Goal: Task Accomplishment & Management: Manage account settings

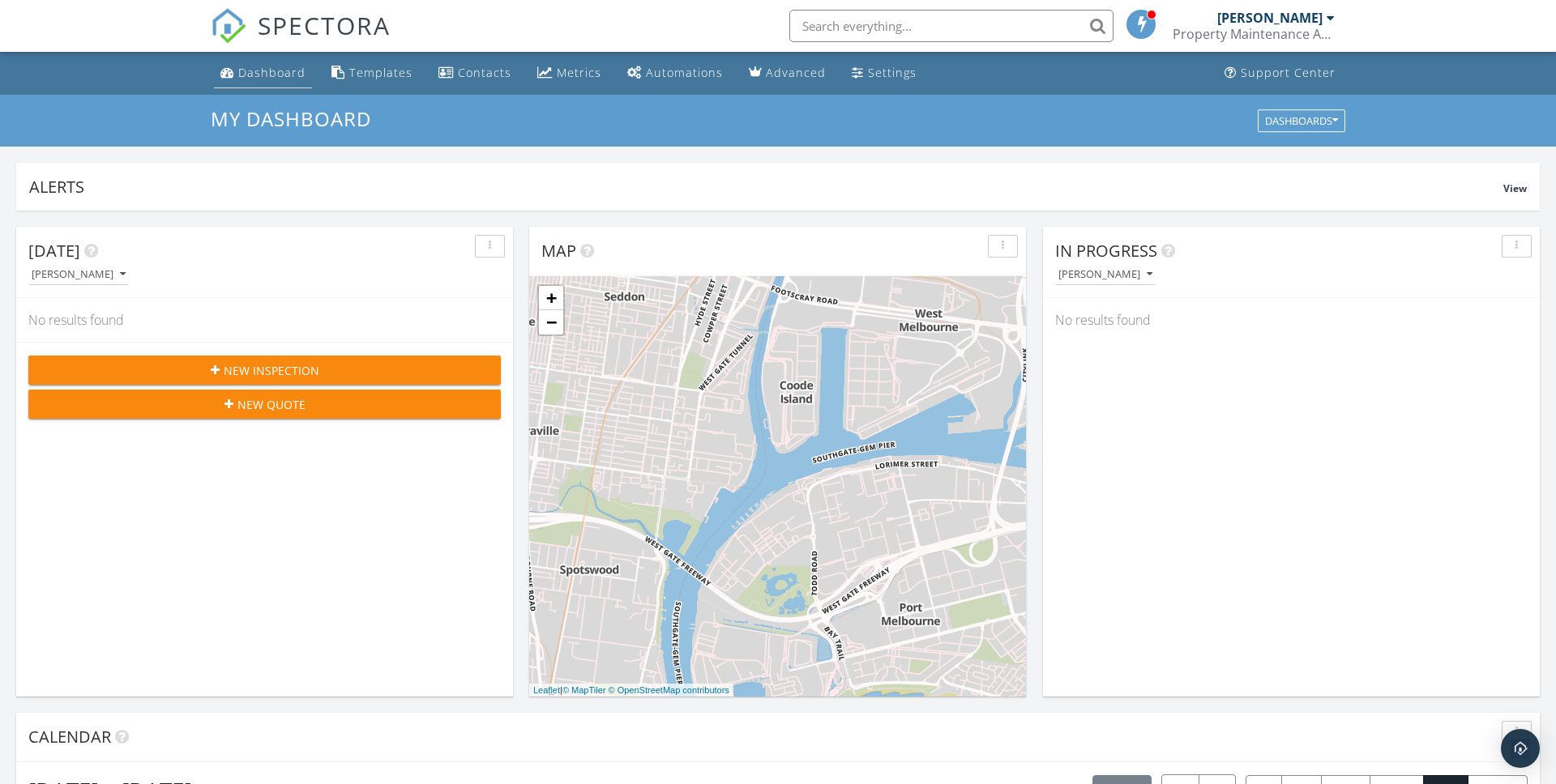
click at [287, 77] on div "Dashboard" at bounding box center [272, 72] width 67 height 15
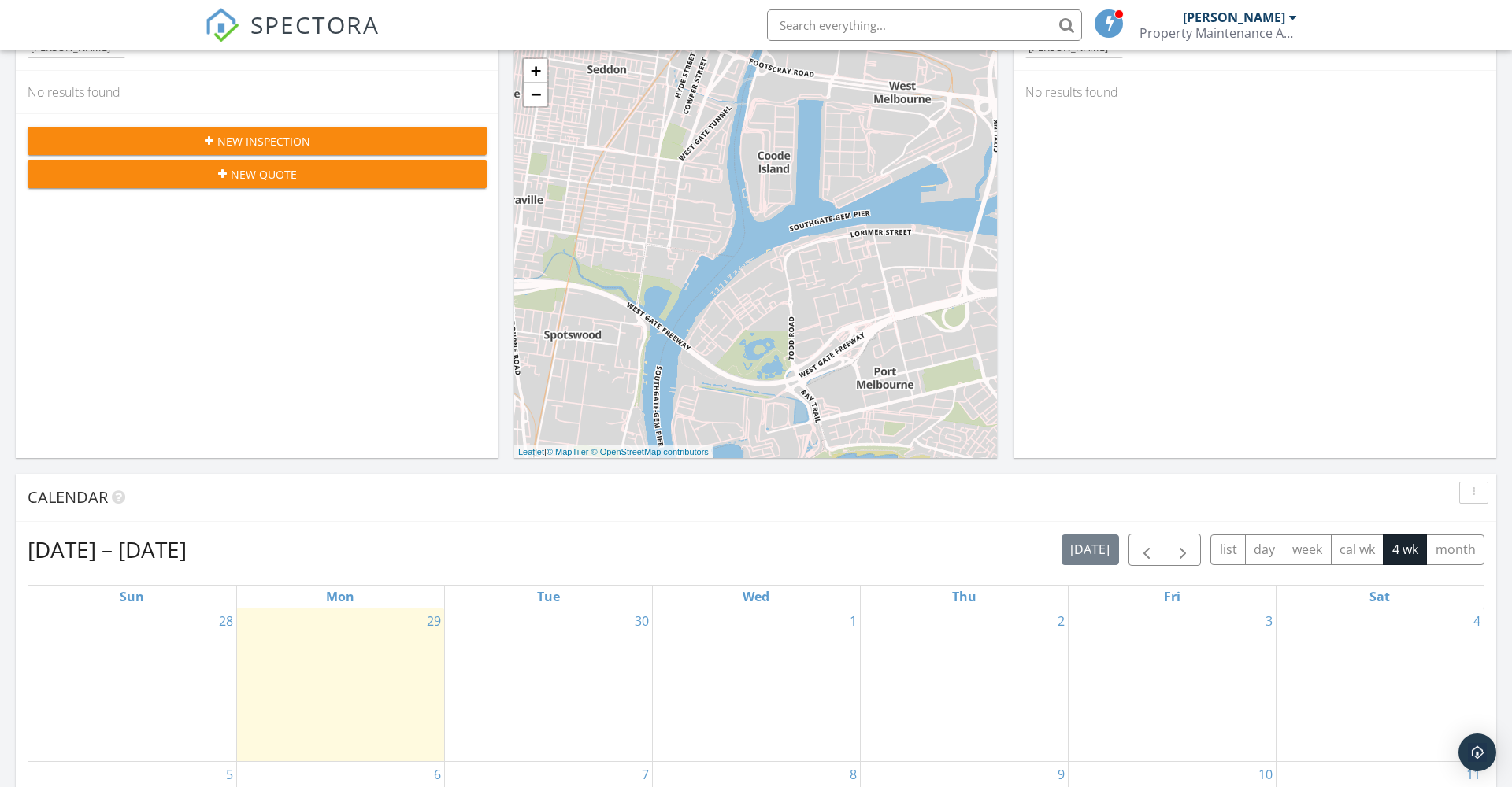
scroll to position [223, 0]
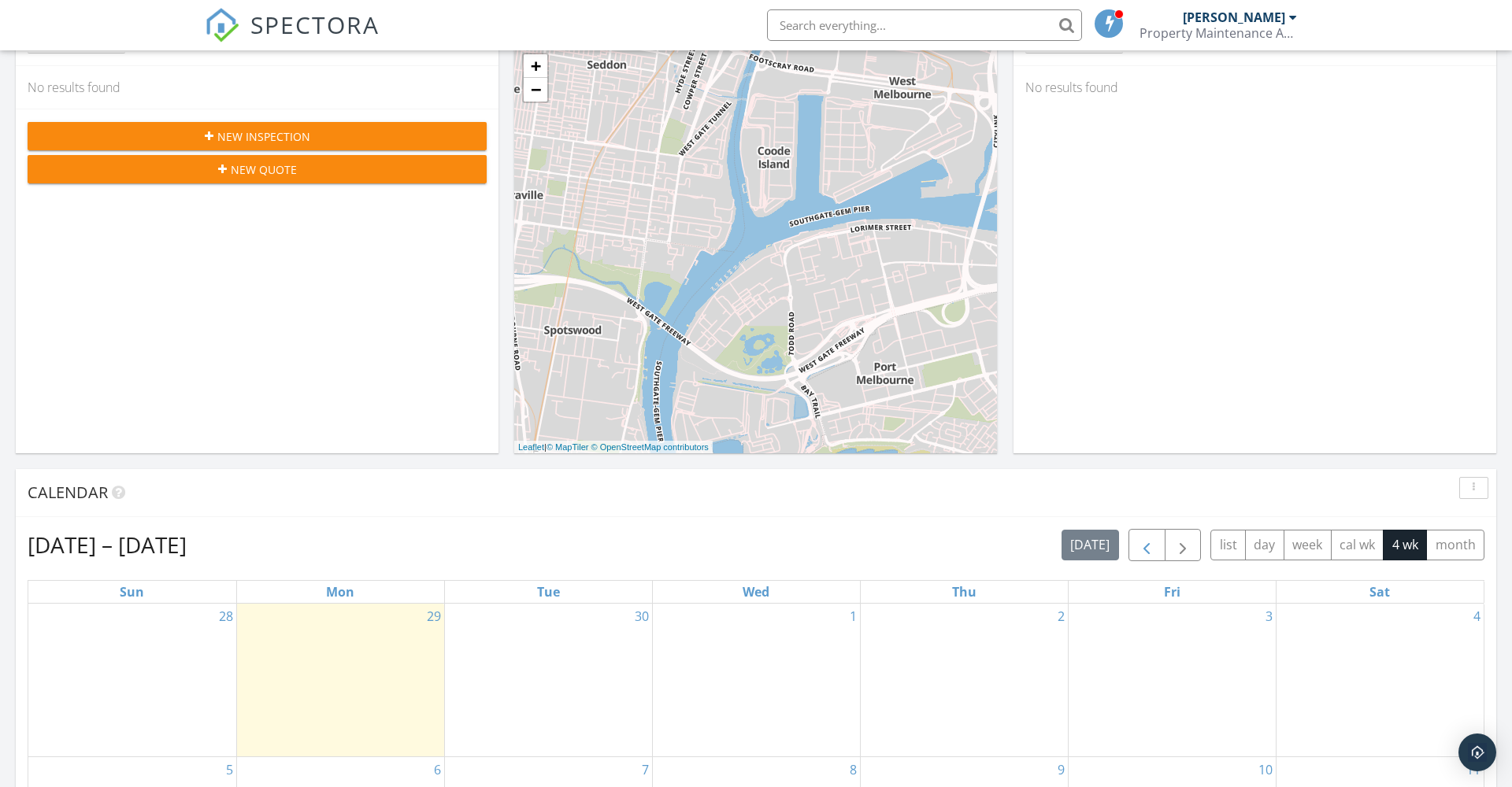
click at [1150, 548] on span "button" at bounding box center [1147, 545] width 19 height 19
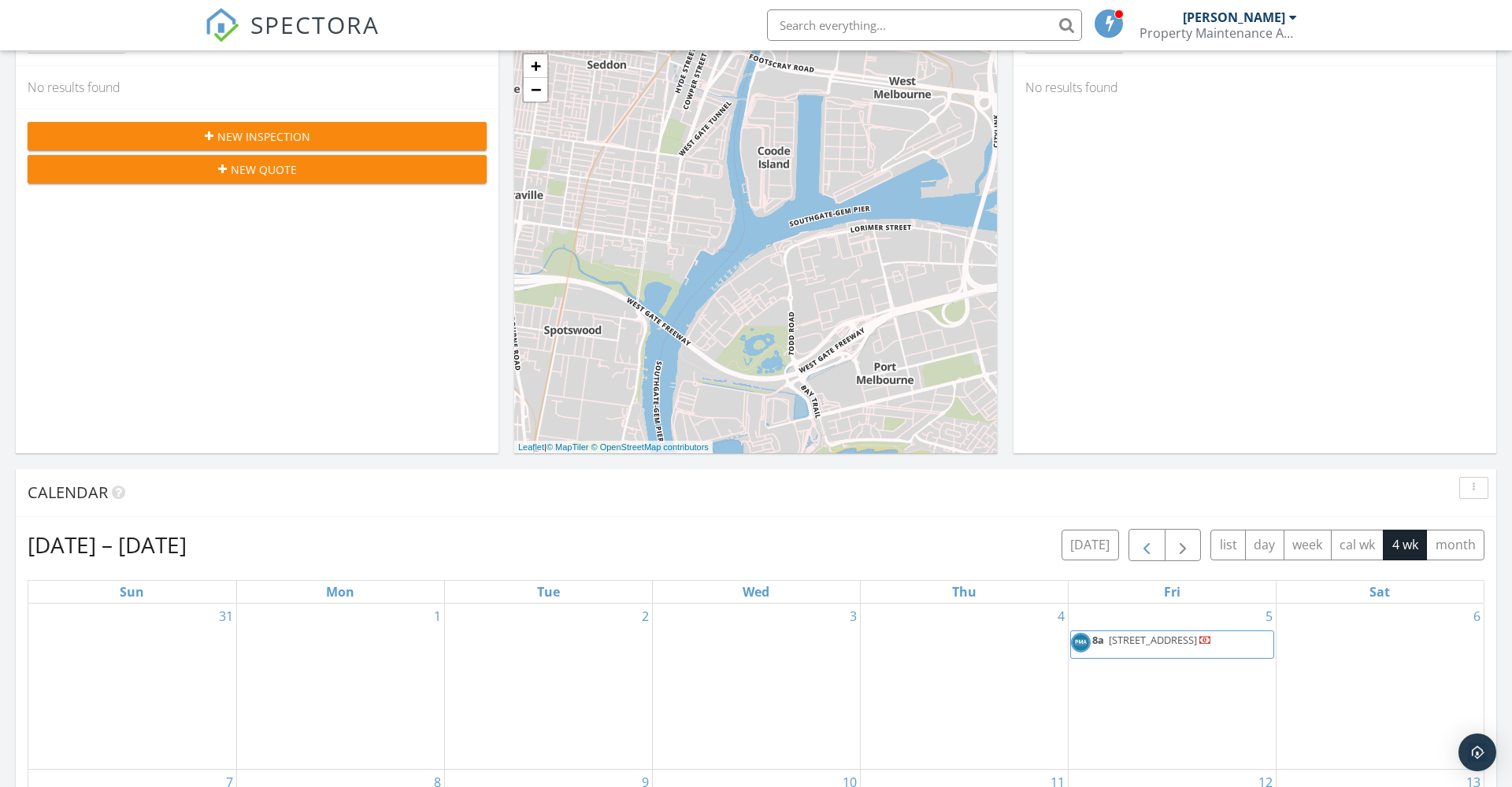
click at [1150, 548] on span "button" at bounding box center [1147, 545] width 19 height 19
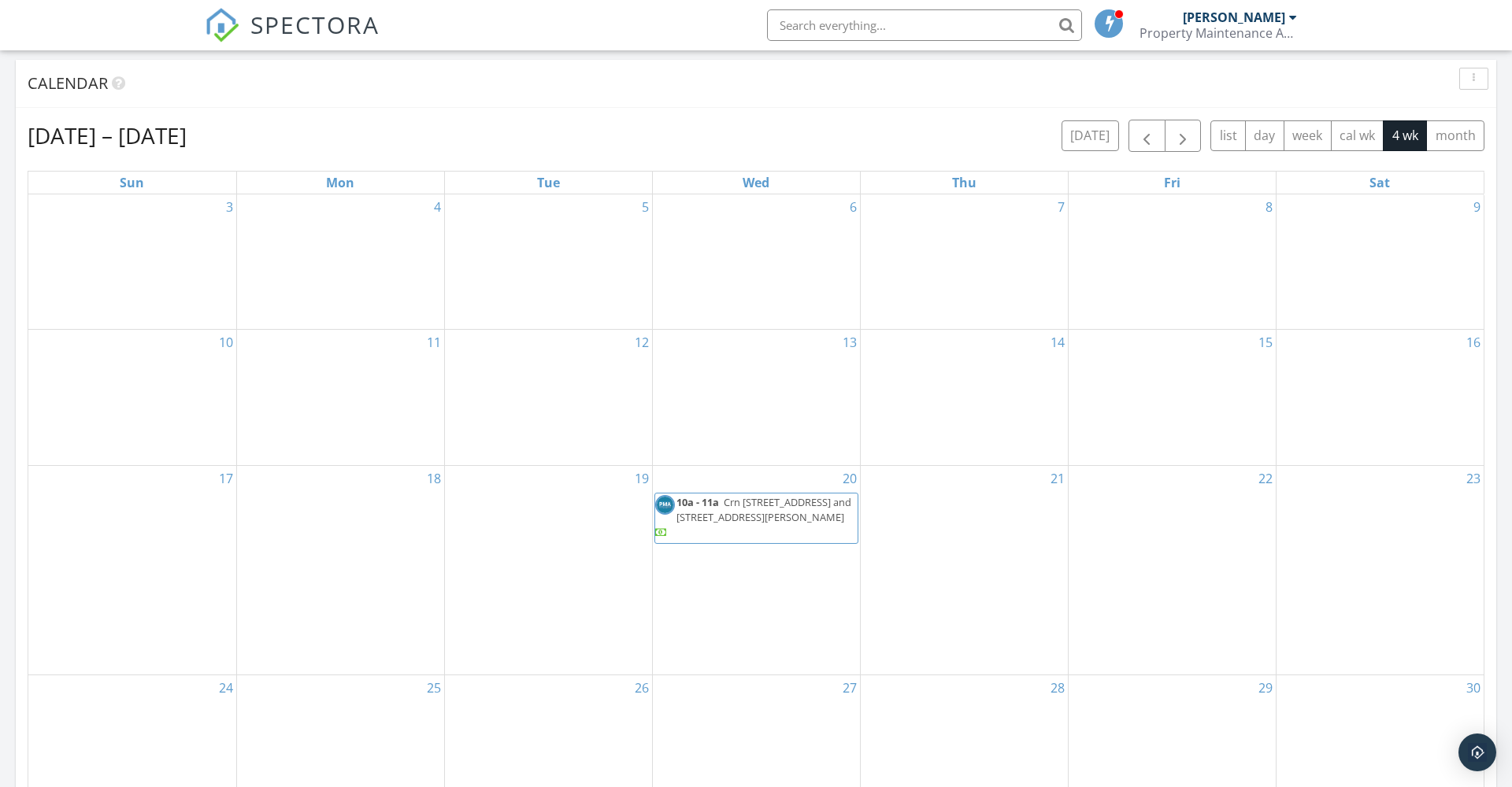
scroll to position [645, 0]
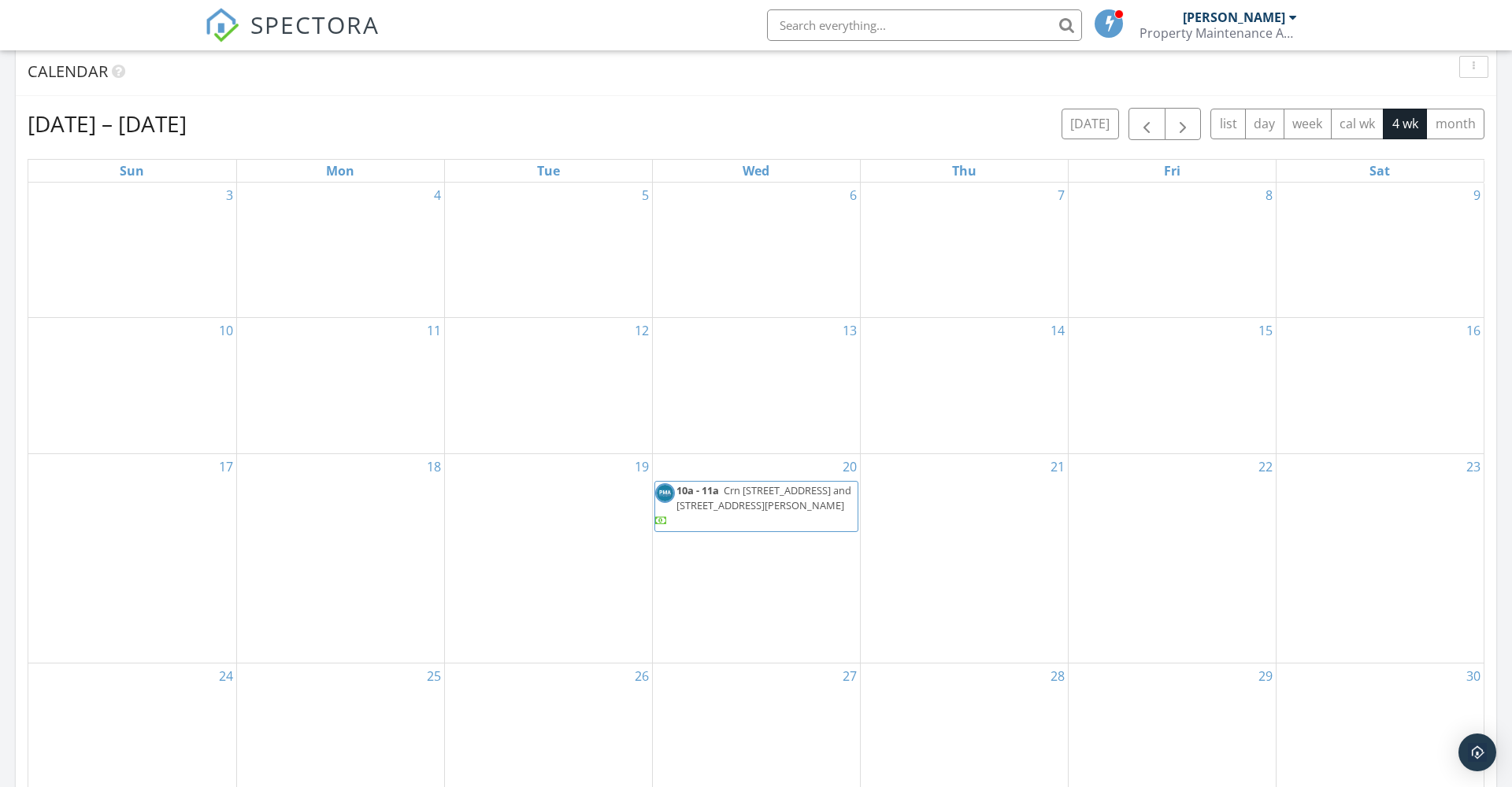
click at [775, 513] on span "Crn [STREET_ADDRESS] and [STREET_ADDRESS][PERSON_NAME]" at bounding box center [763, 498] width 175 height 29
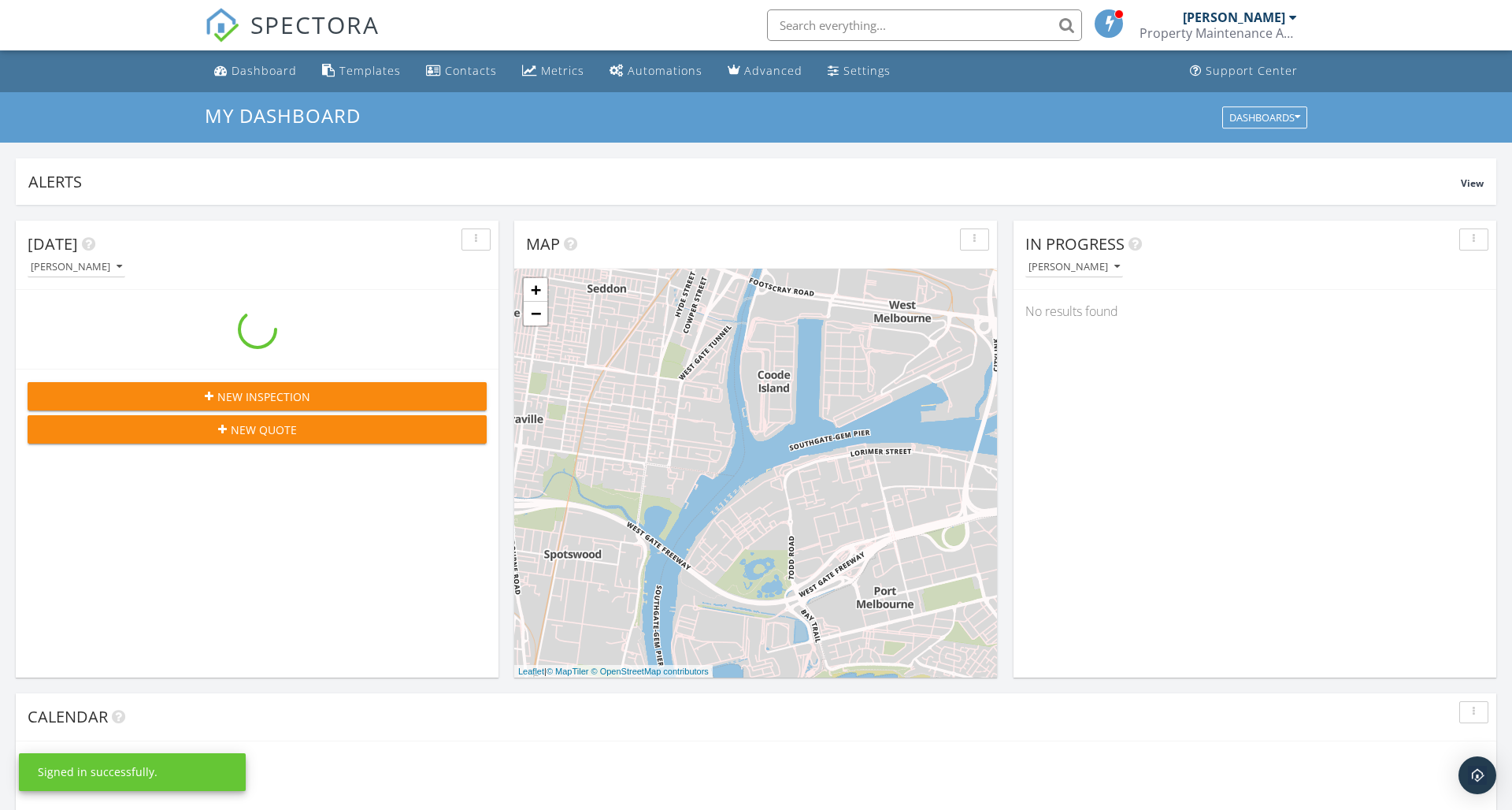
scroll to position [1435, 1513]
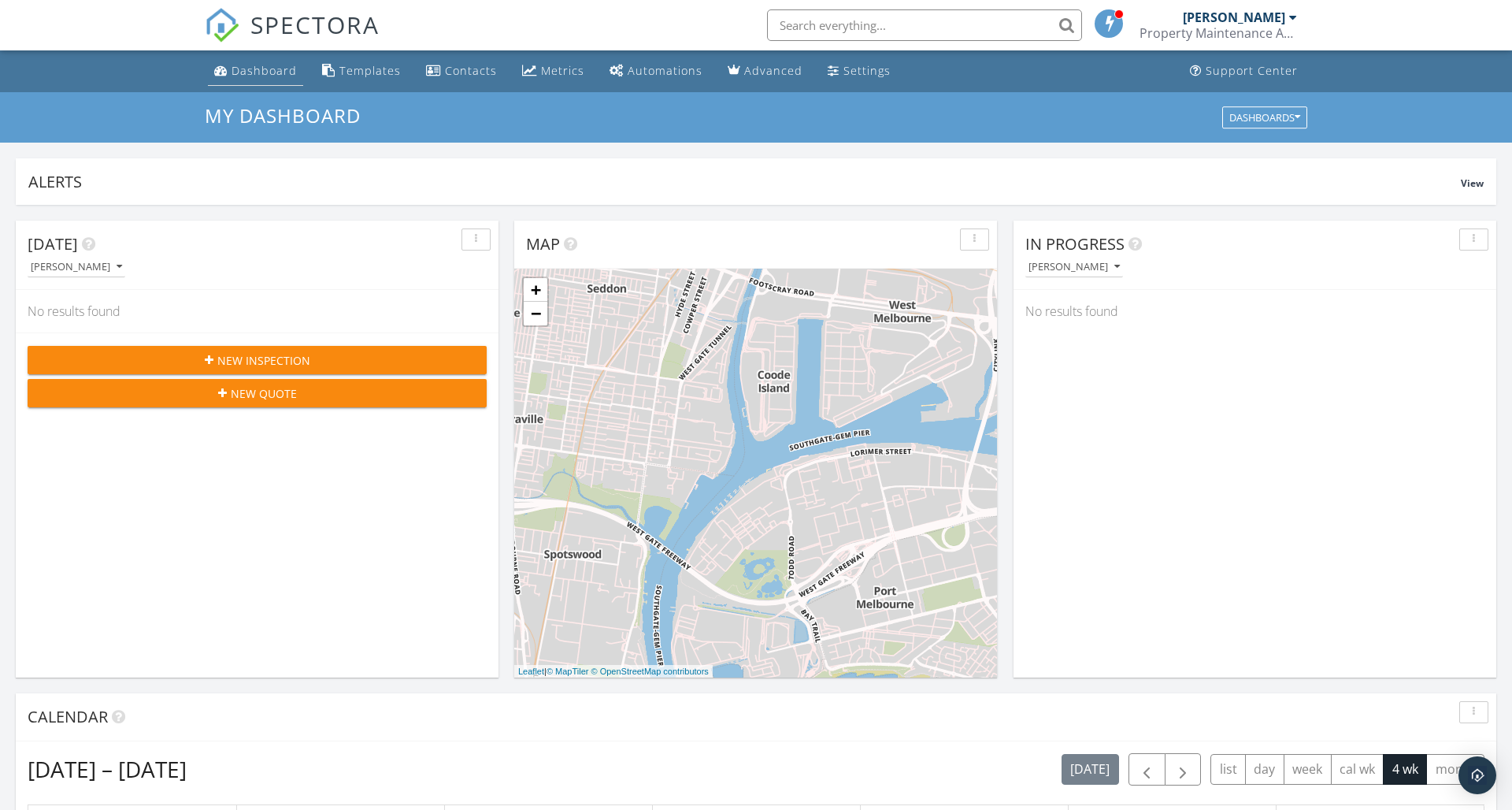
click at [275, 73] on div "Dashboard" at bounding box center [264, 70] width 65 height 15
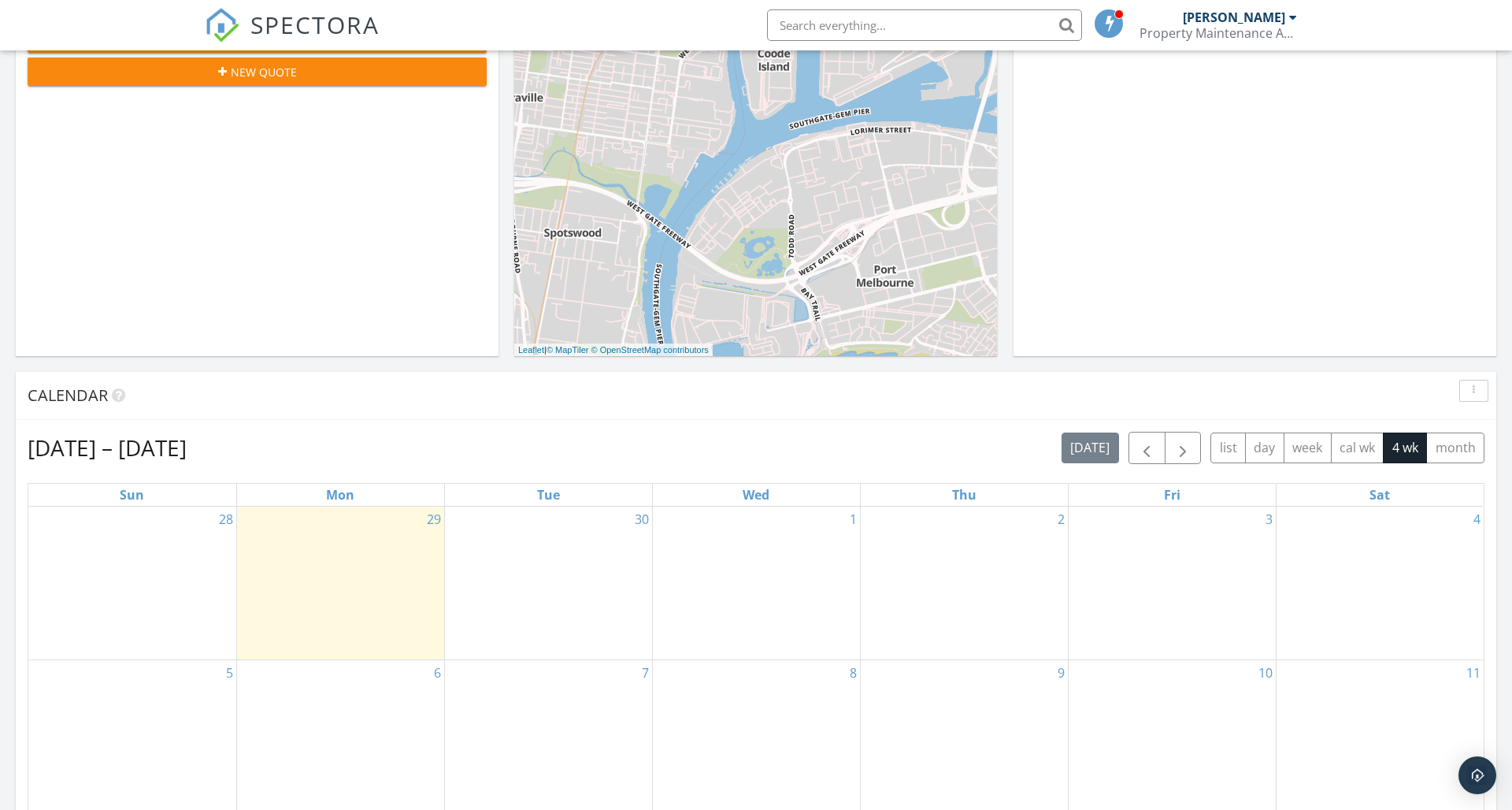
scroll to position [386, 0]
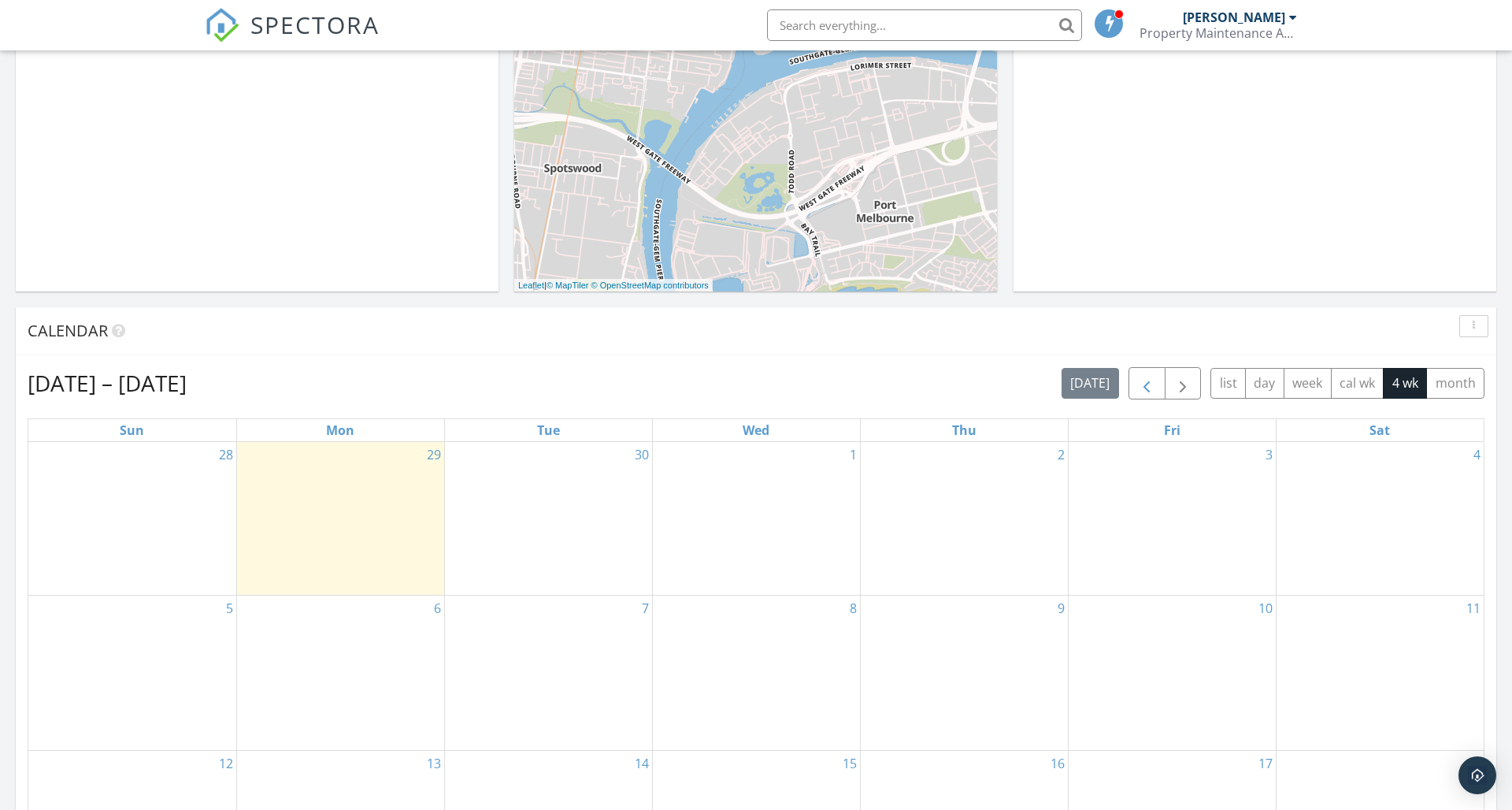
click at [1138, 382] on span "button" at bounding box center [1147, 384] width 19 height 19
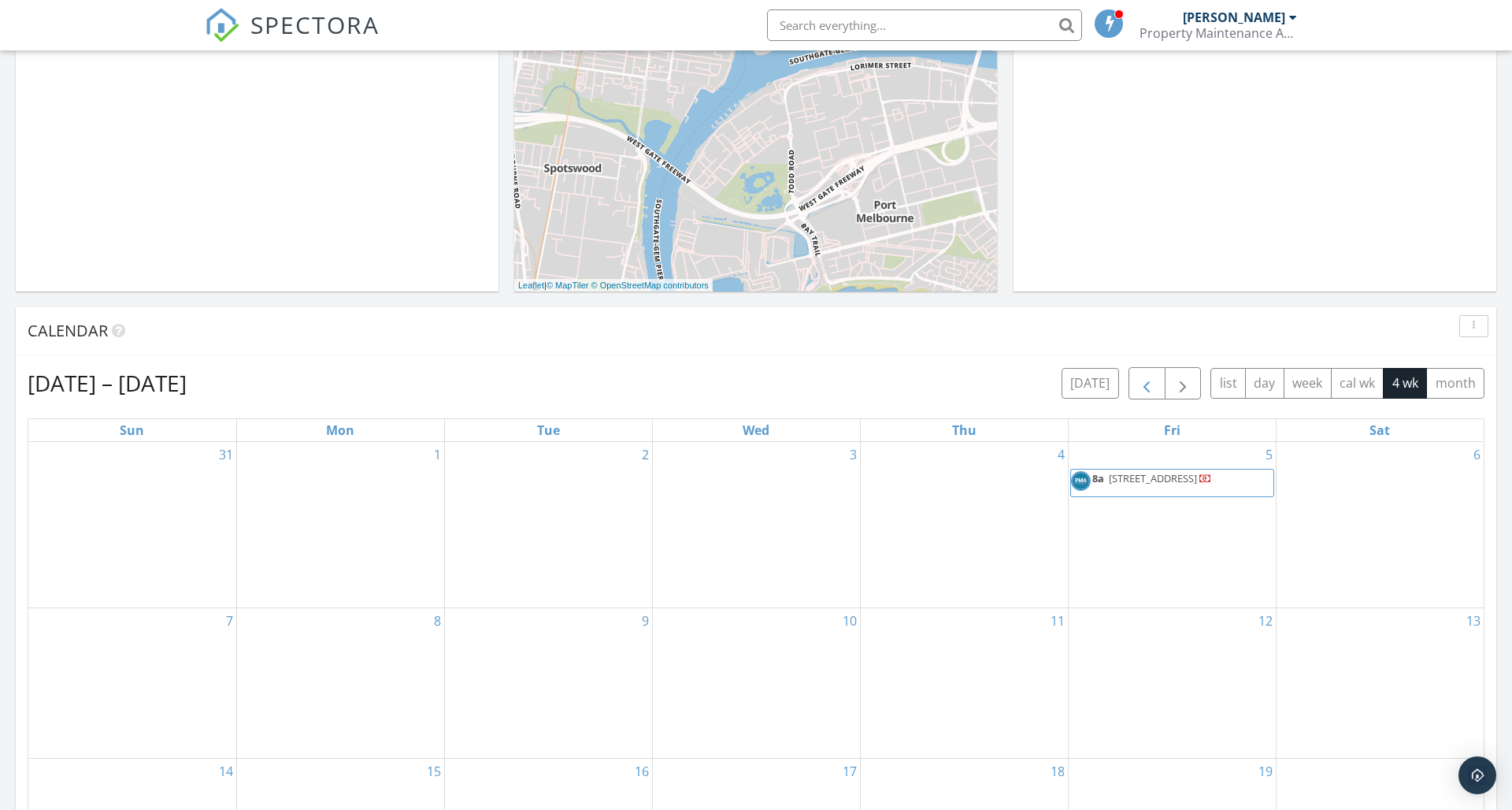
click at [1138, 382] on span "button" at bounding box center [1147, 384] width 19 height 19
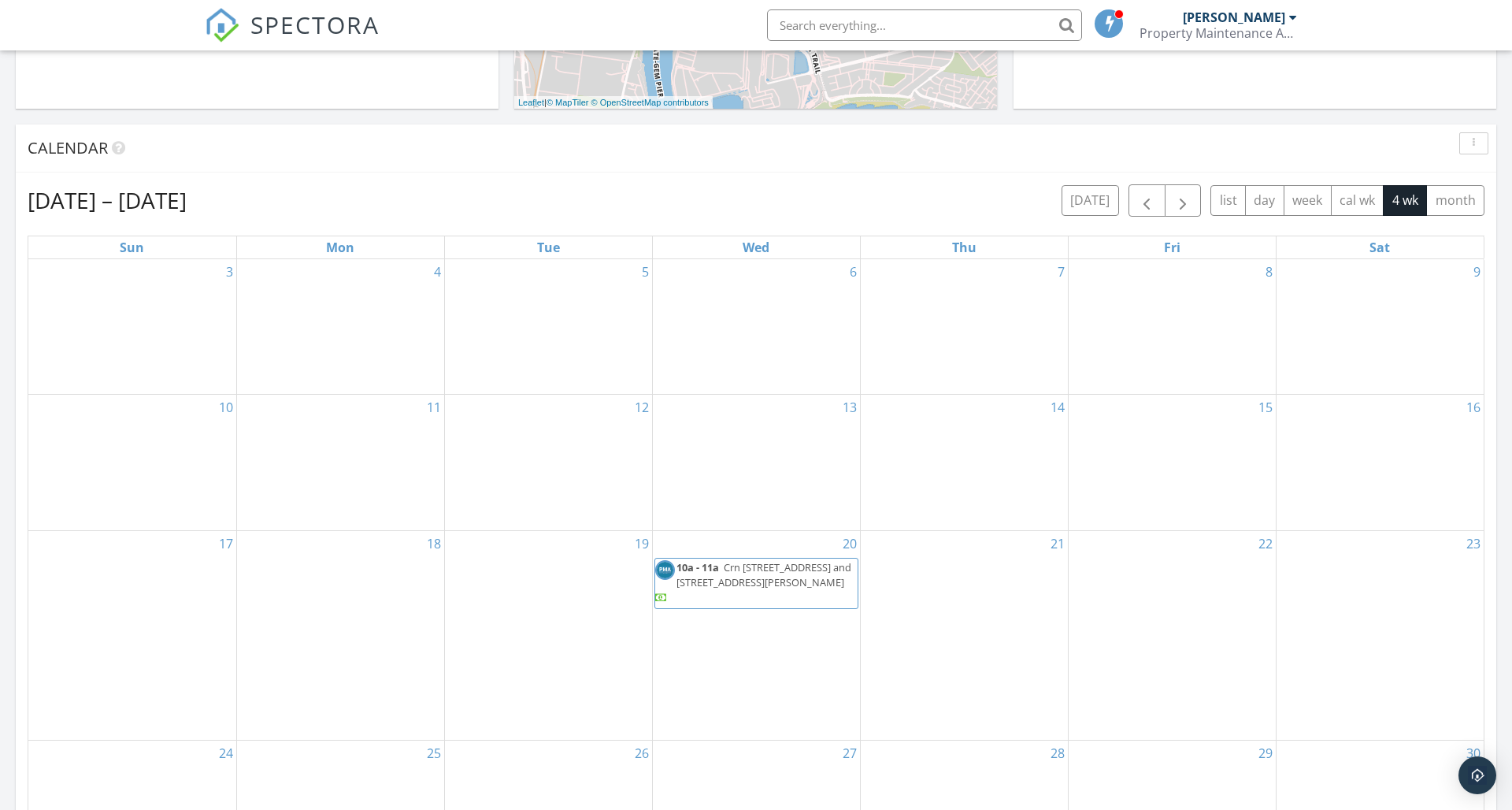
scroll to position [685, 0]
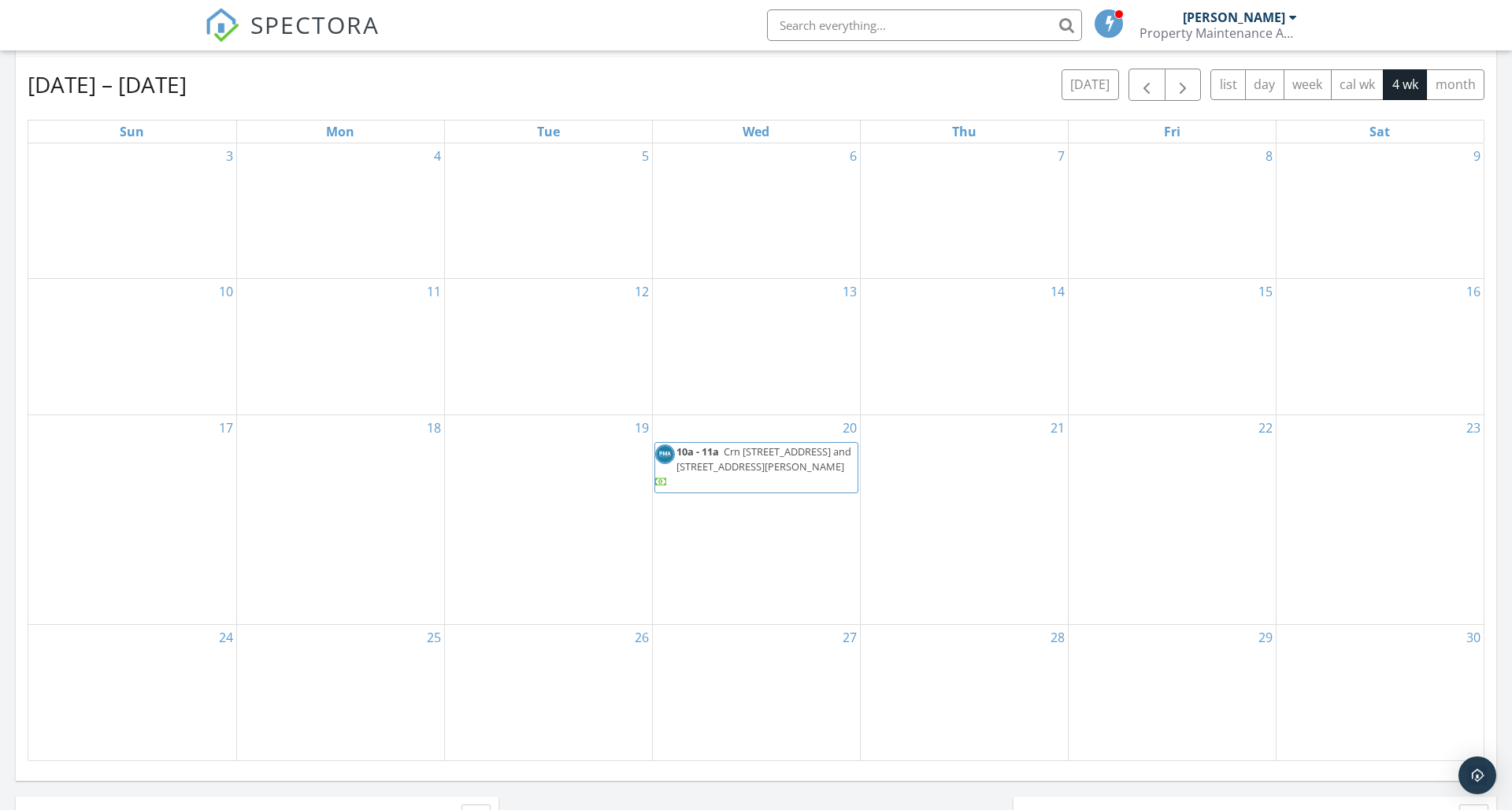
click at [770, 474] on span "Crn [STREET_ADDRESS] and [STREET_ADDRESS][PERSON_NAME]" at bounding box center [763, 459] width 175 height 29
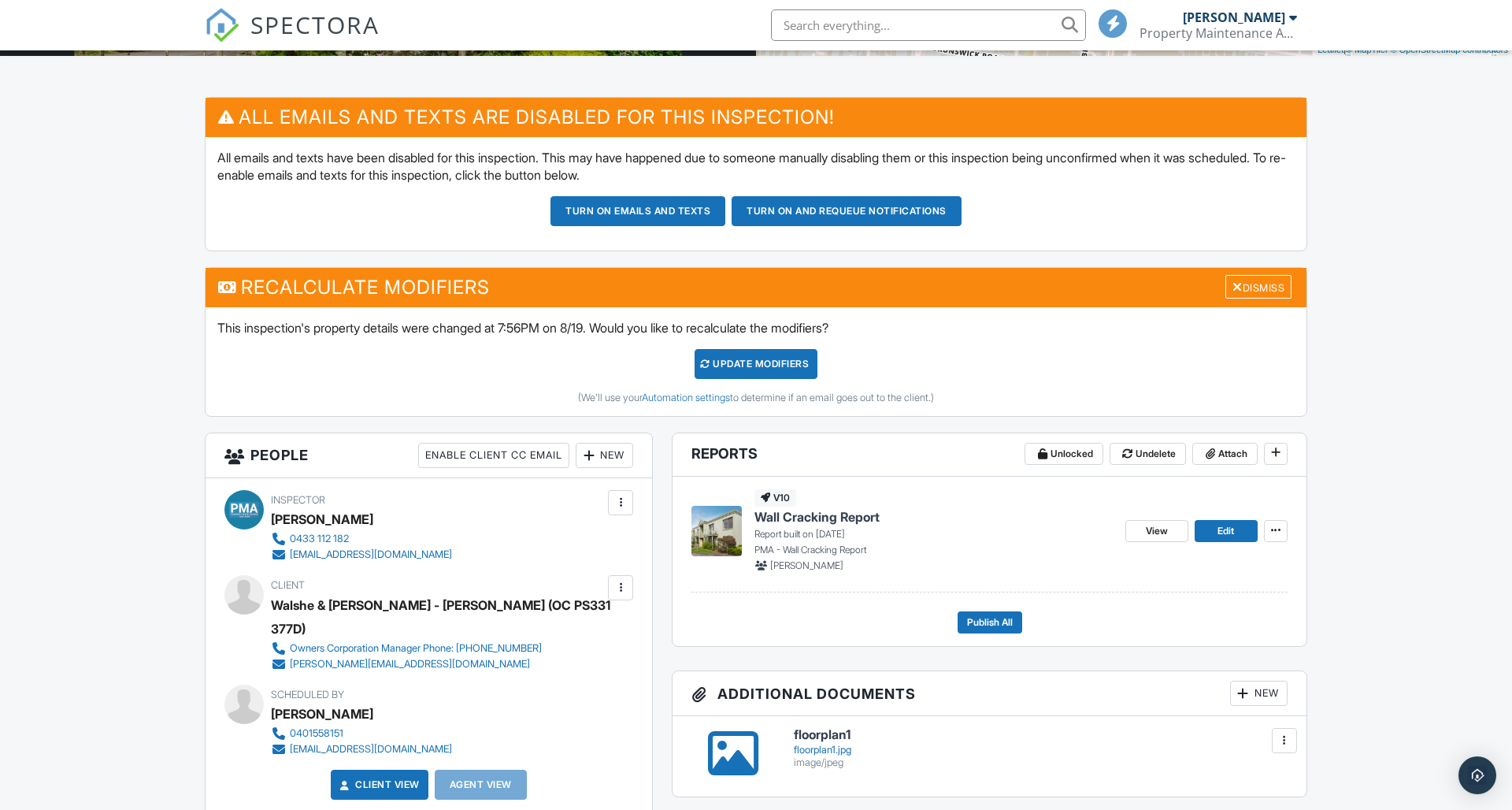
scroll to position [440, 0]
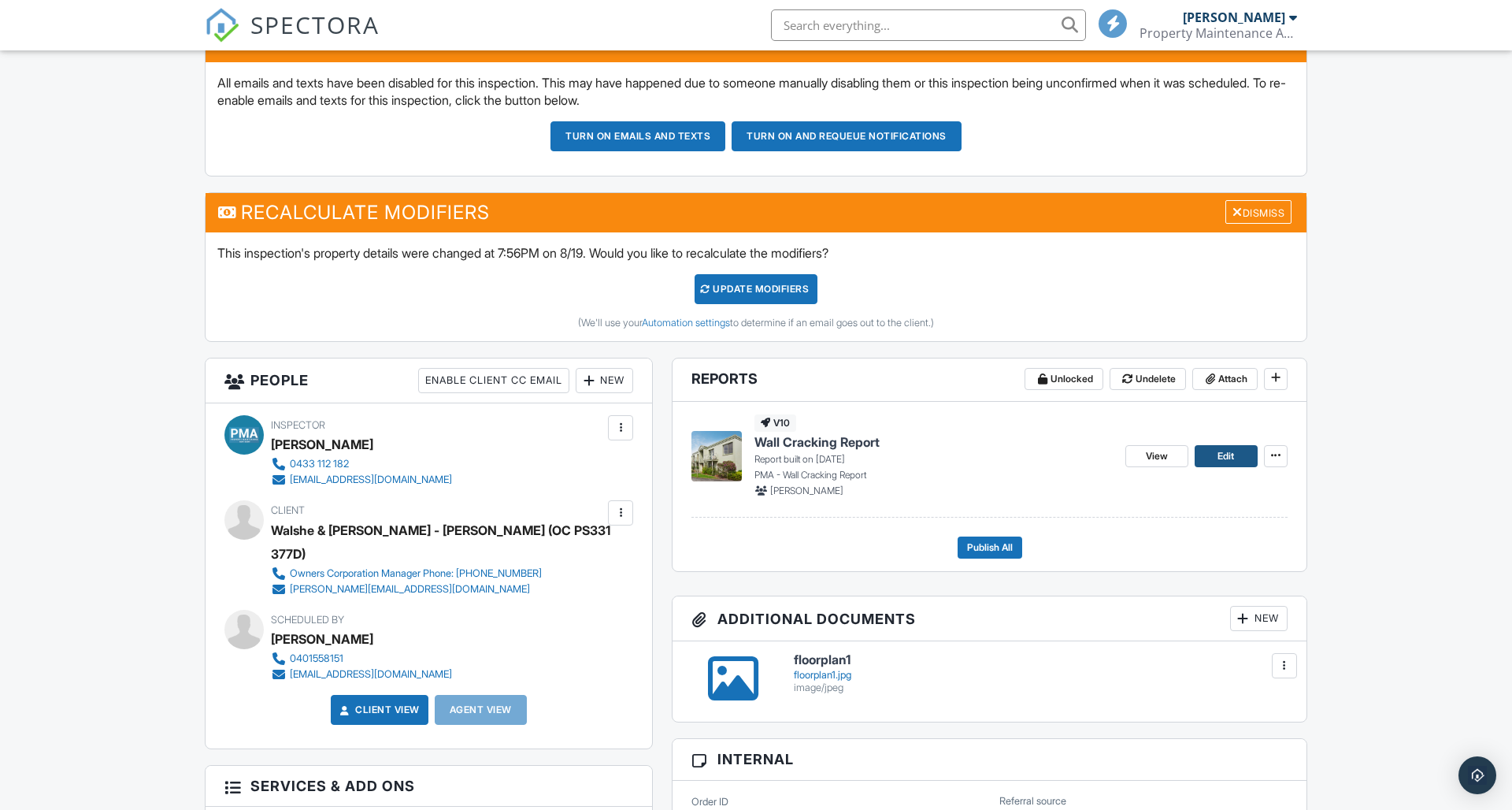
click at [1227, 452] on span "Edit" at bounding box center [1226, 456] width 17 height 16
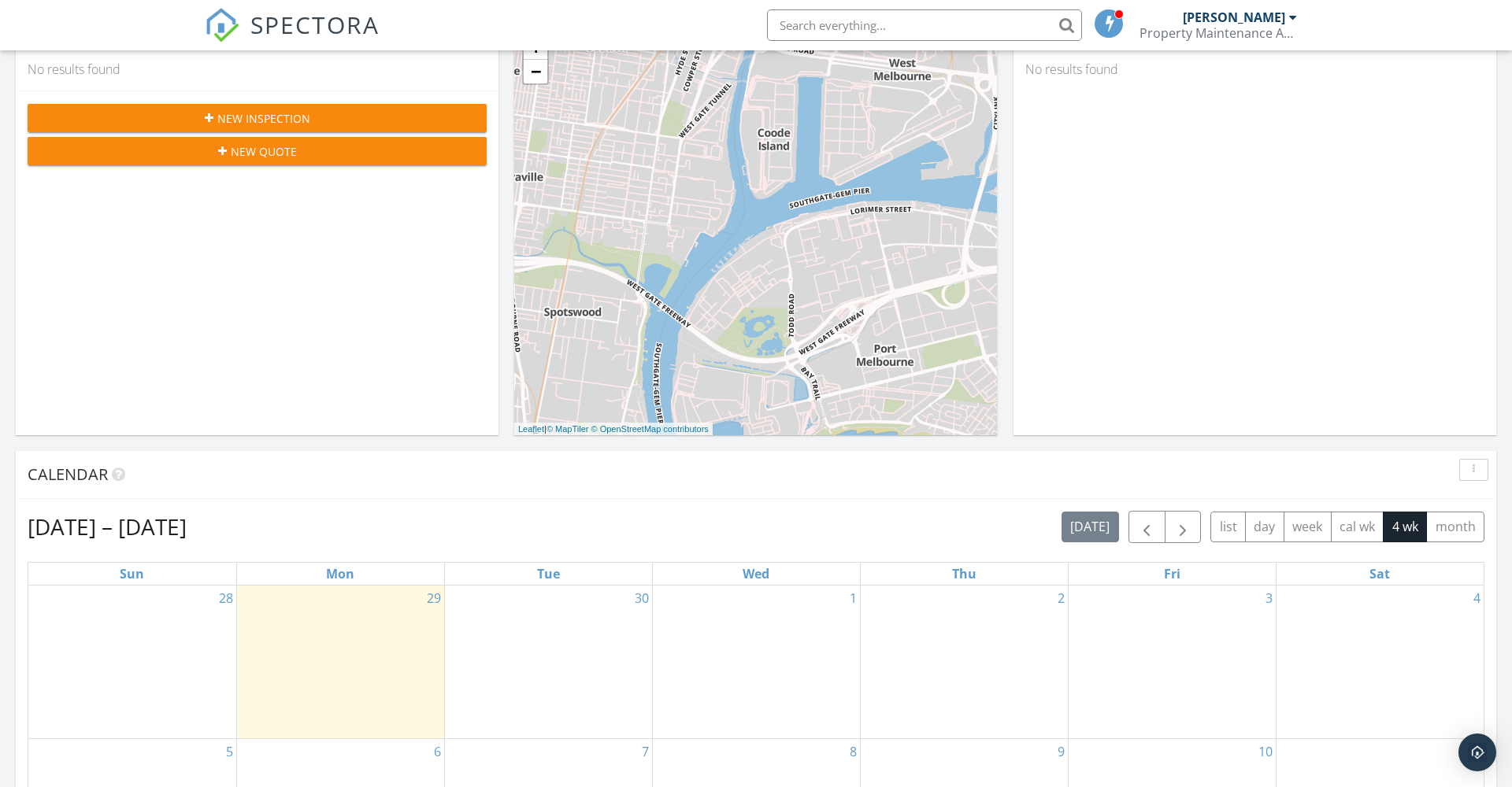
scroll to position [366, 0]
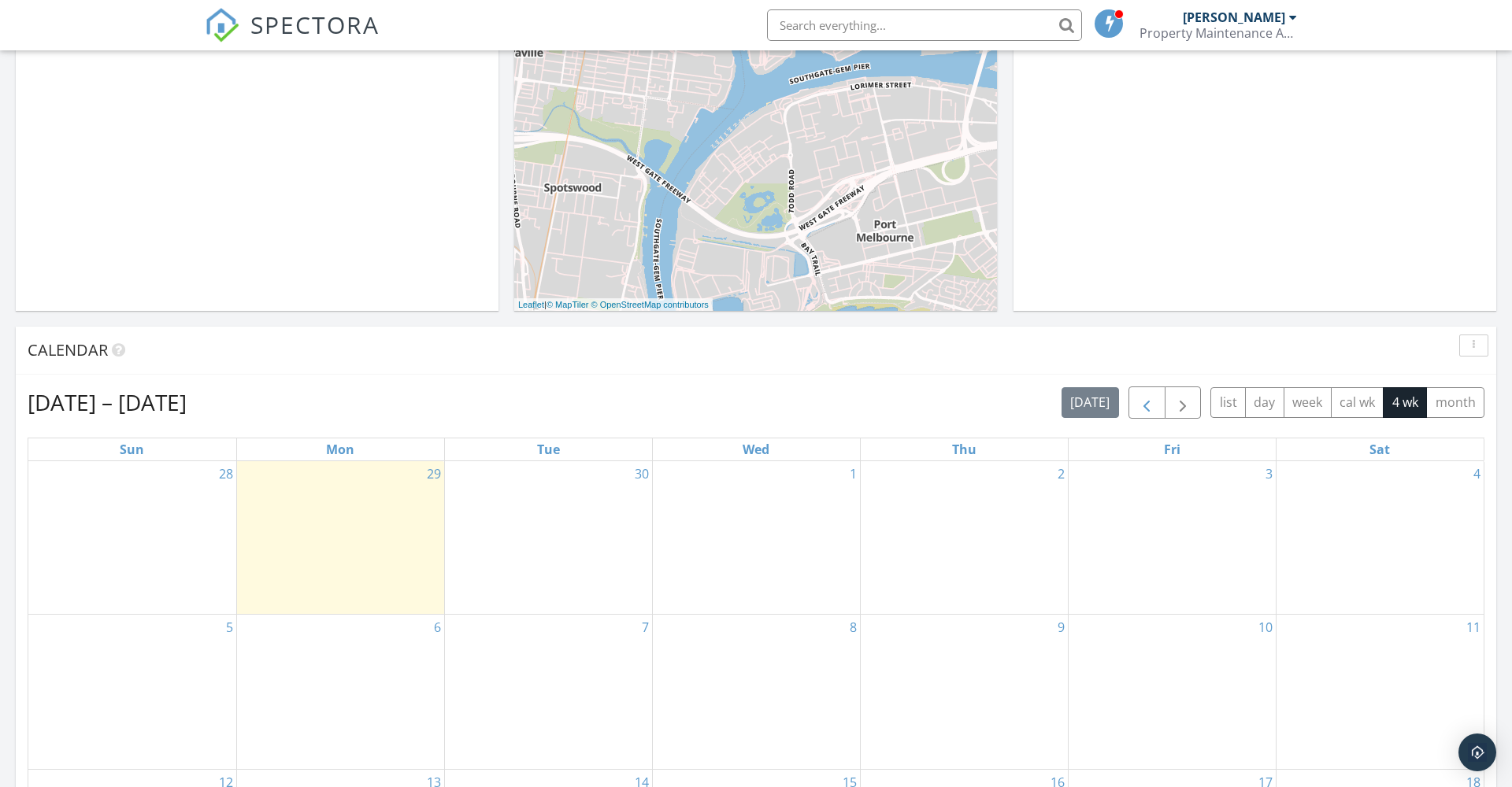
click at [1140, 404] on span "button" at bounding box center [1147, 403] width 19 height 19
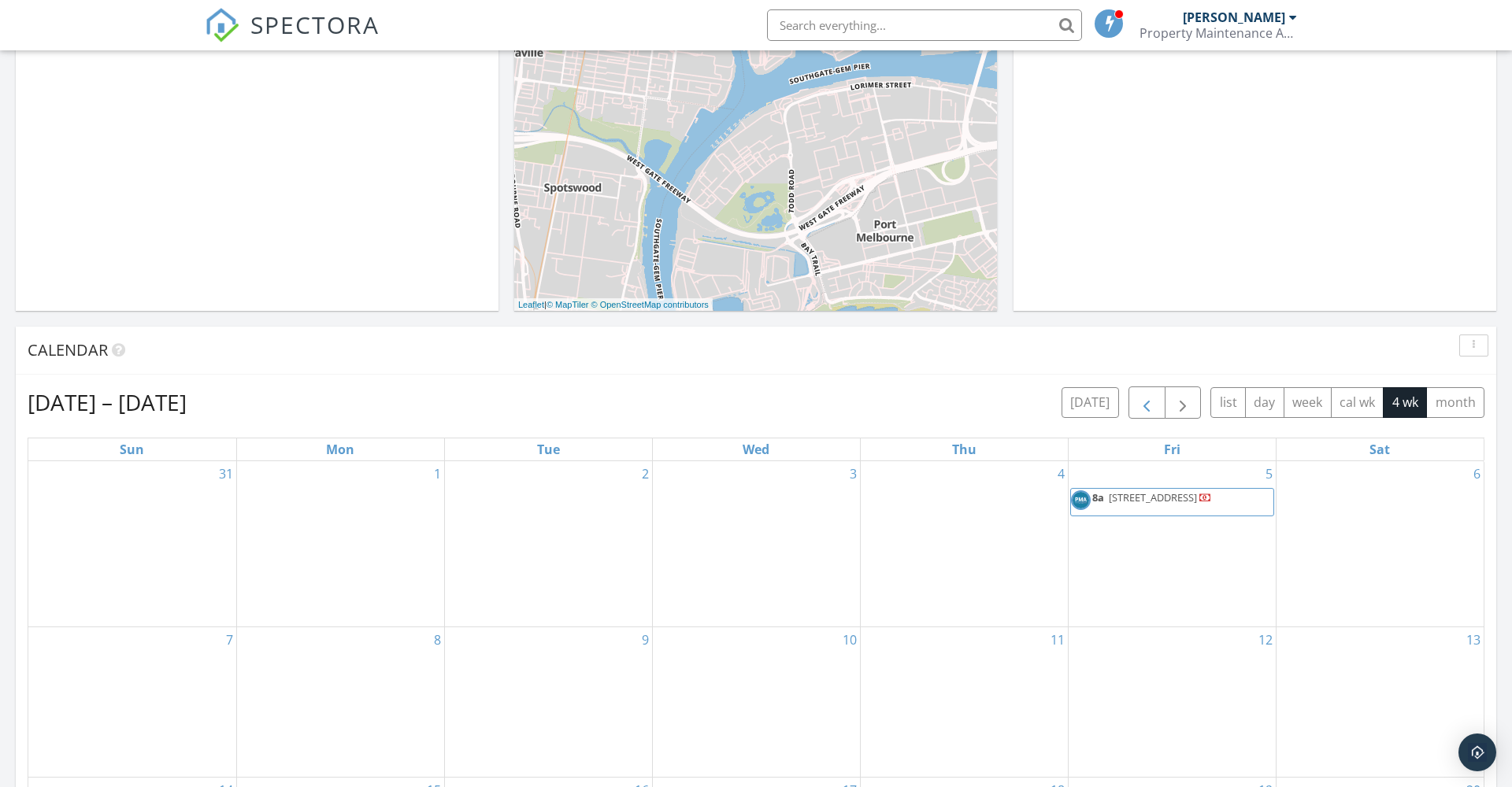
click at [1140, 404] on span "button" at bounding box center [1147, 403] width 19 height 19
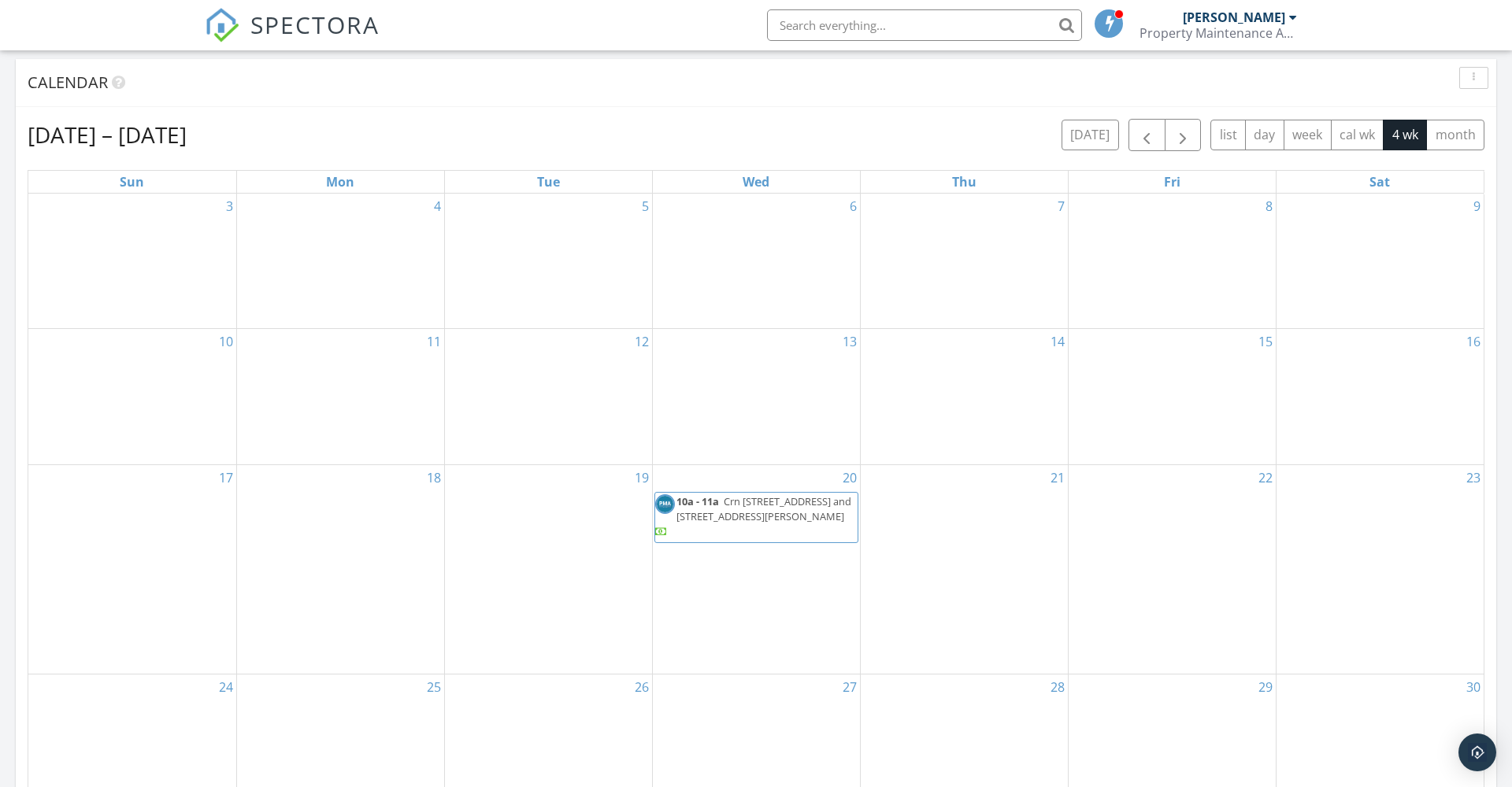
scroll to position [716, 0]
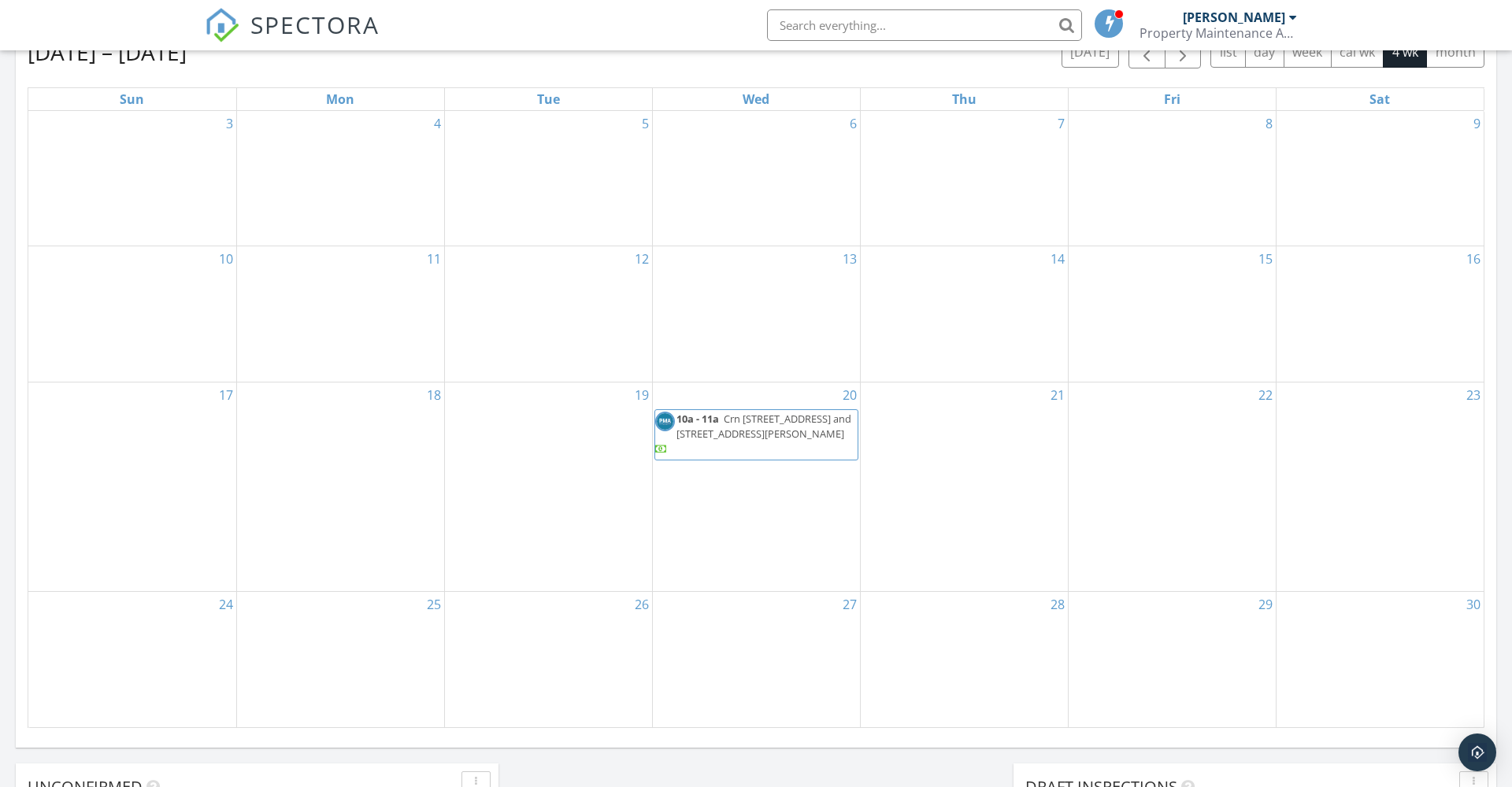
click at [760, 441] on span "Crn [STREET_ADDRESS] and [STREET_ADDRESS][PERSON_NAME]" at bounding box center [763, 426] width 175 height 29
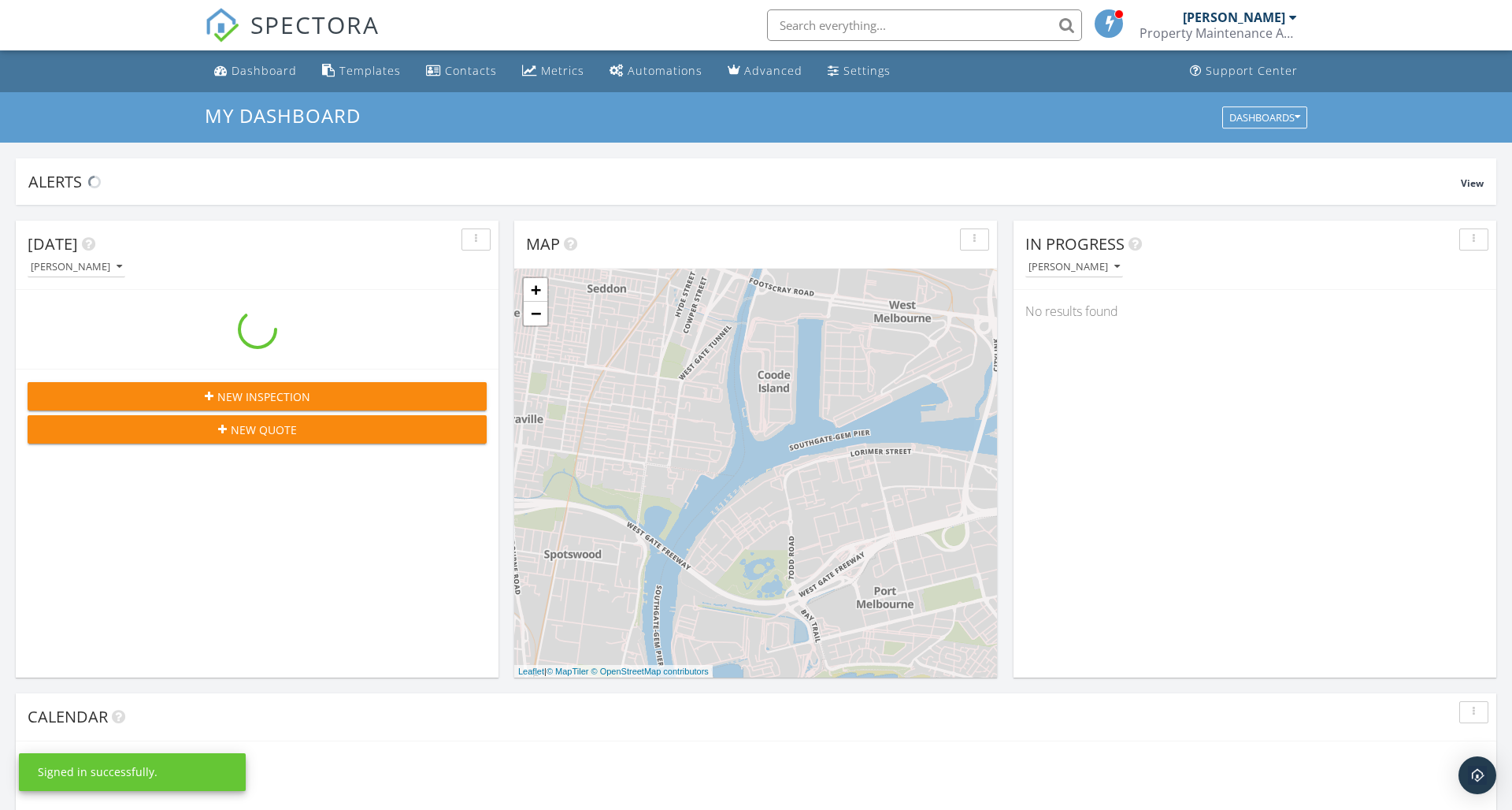
scroll to position [1435, 1513]
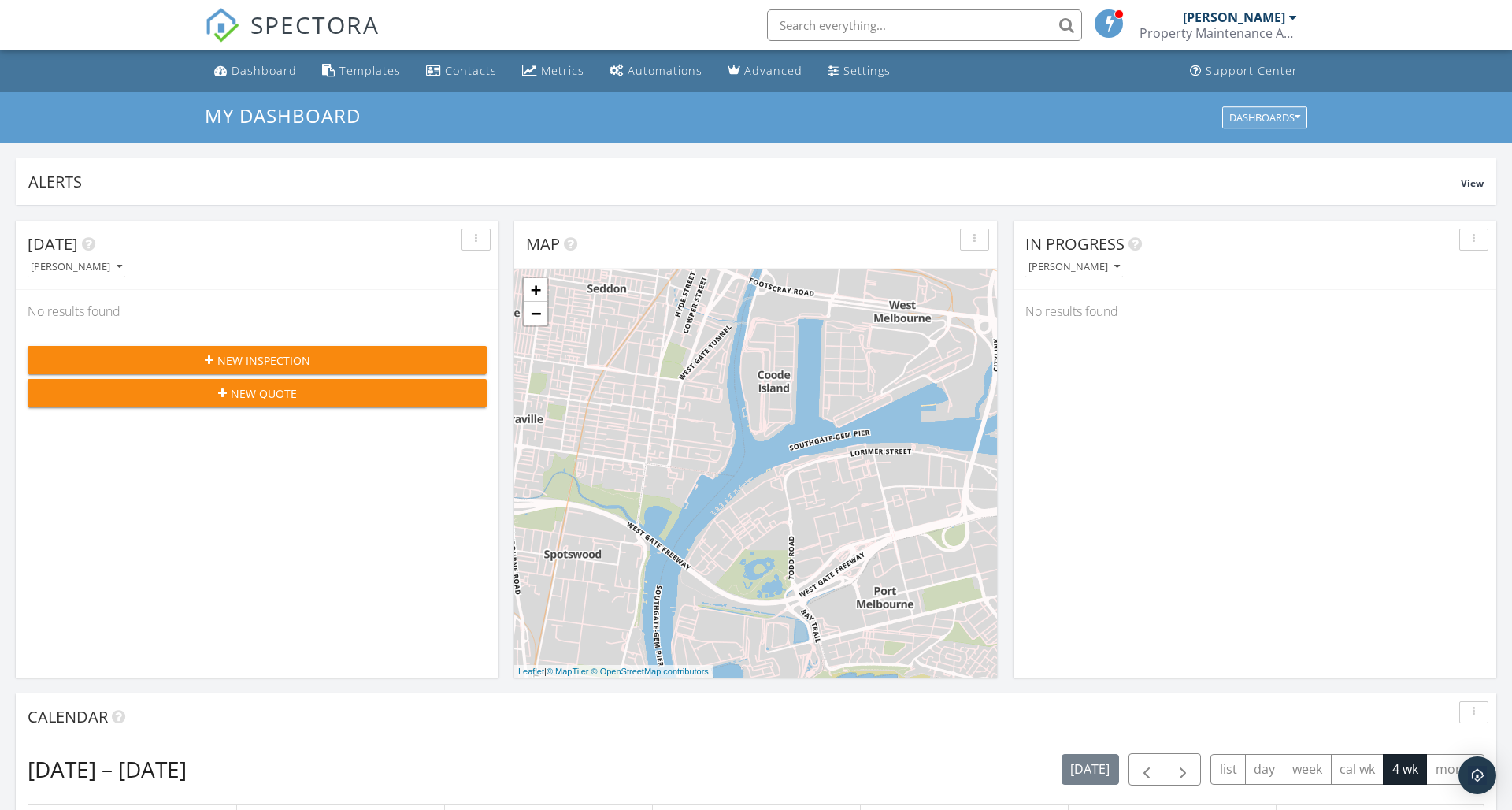
click at [1276, 115] on div "Dashboards" at bounding box center [1265, 118] width 71 height 11
click at [1257, 153] on span "My Dashboard" at bounding box center [1273, 152] width 88 height 18
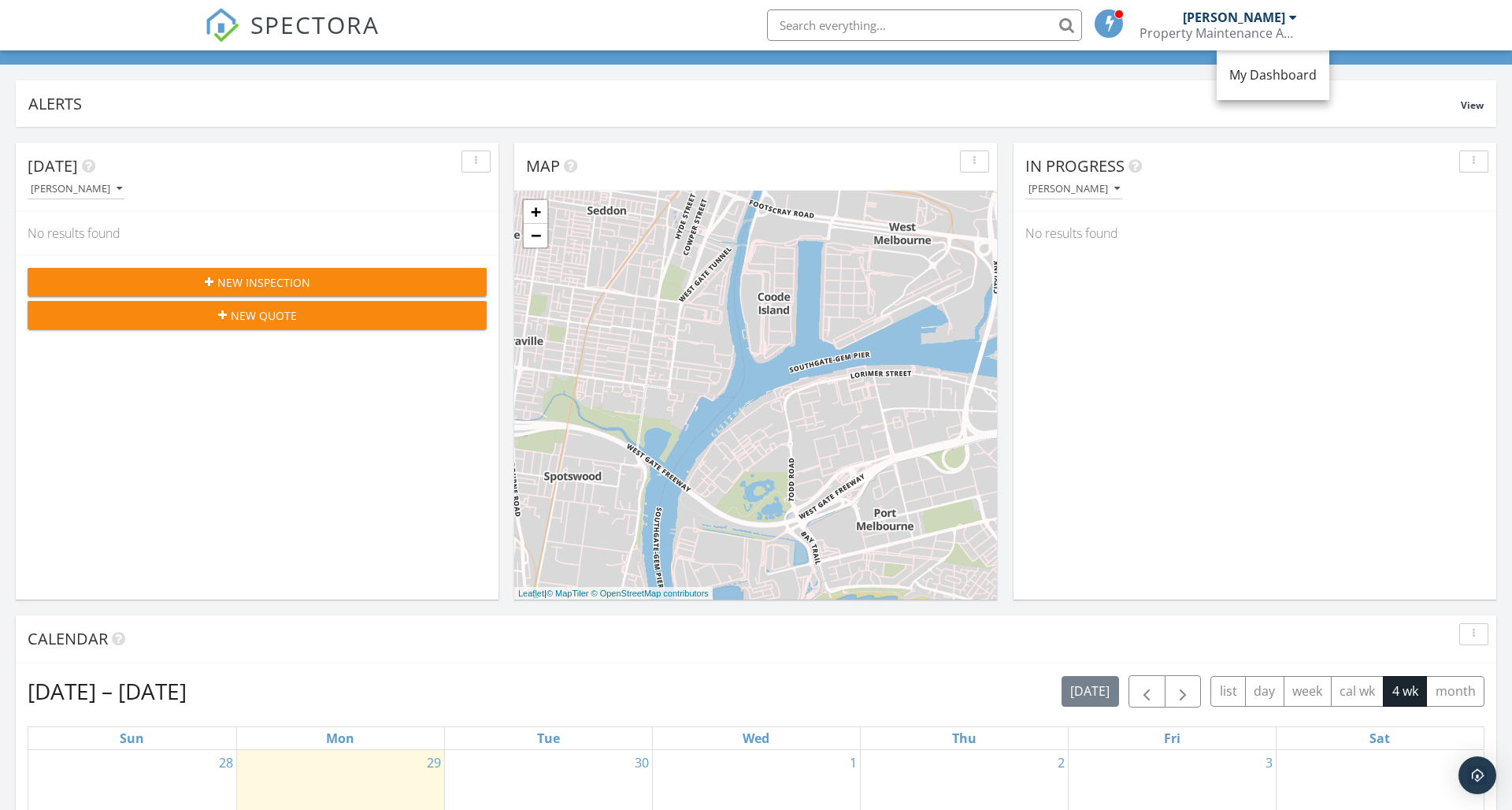
scroll to position [160, 0]
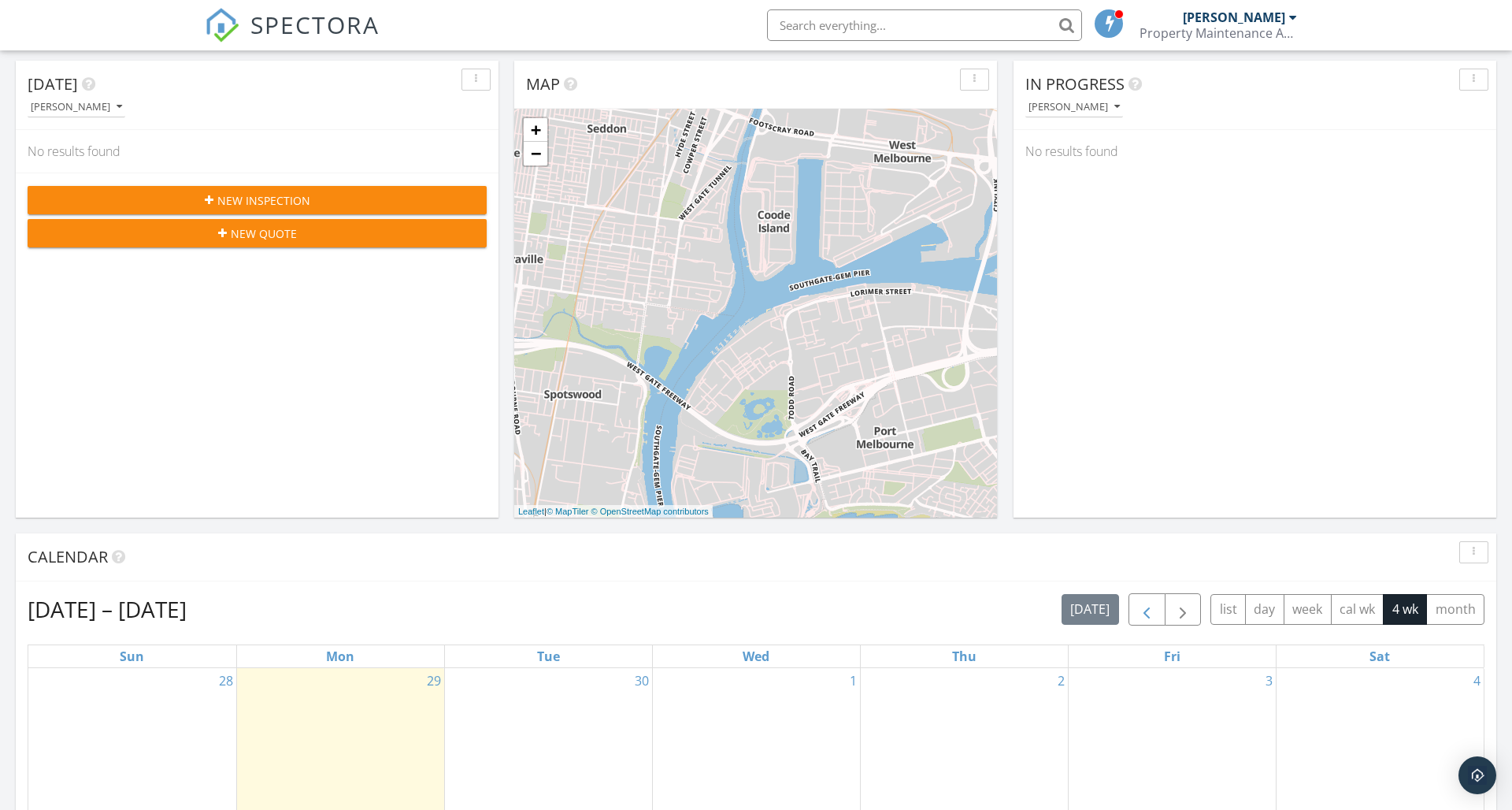
click at [1149, 602] on span "button" at bounding box center [1147, 610] width 19 height 19
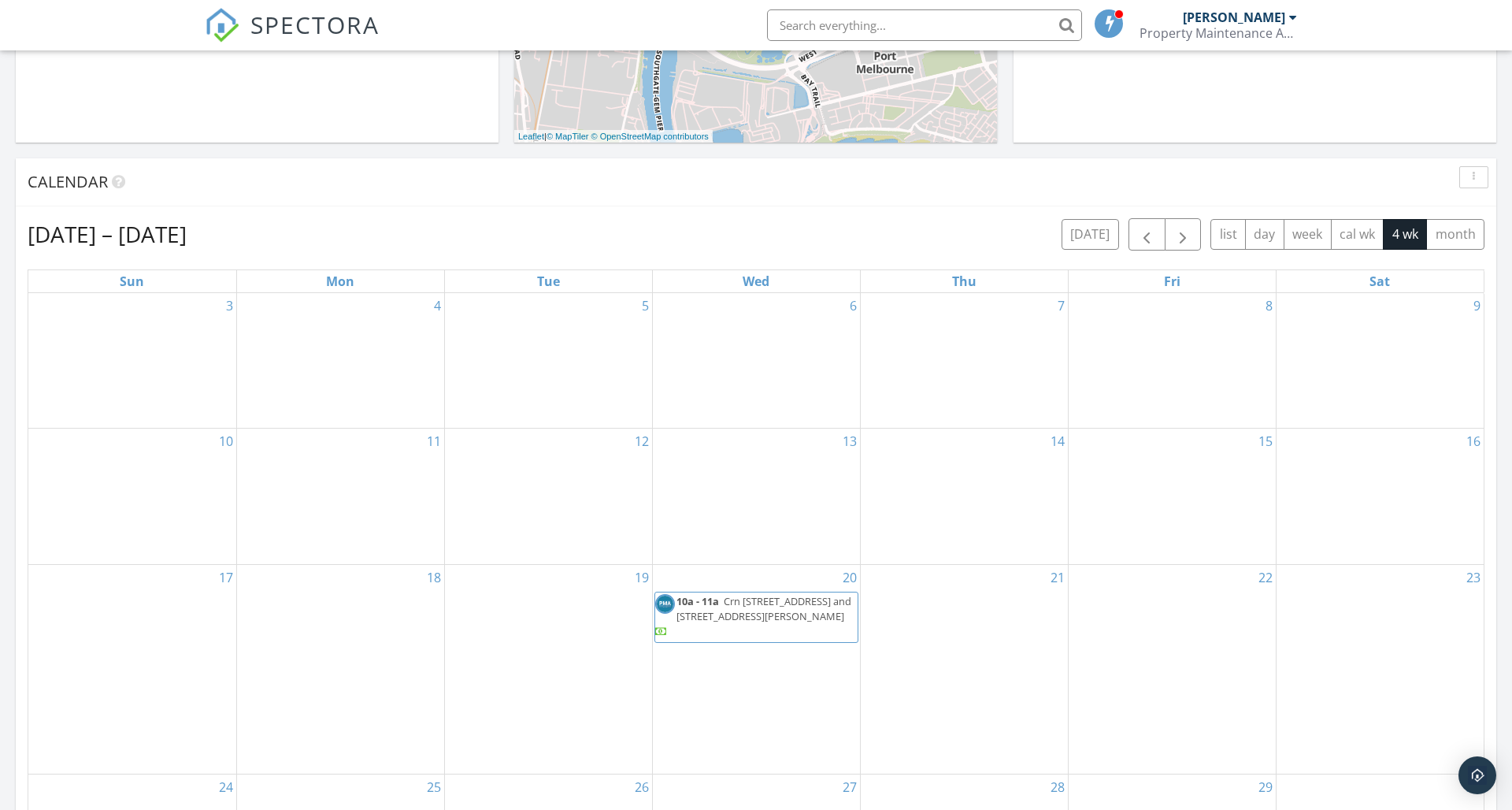
scroll to position [547, 0]
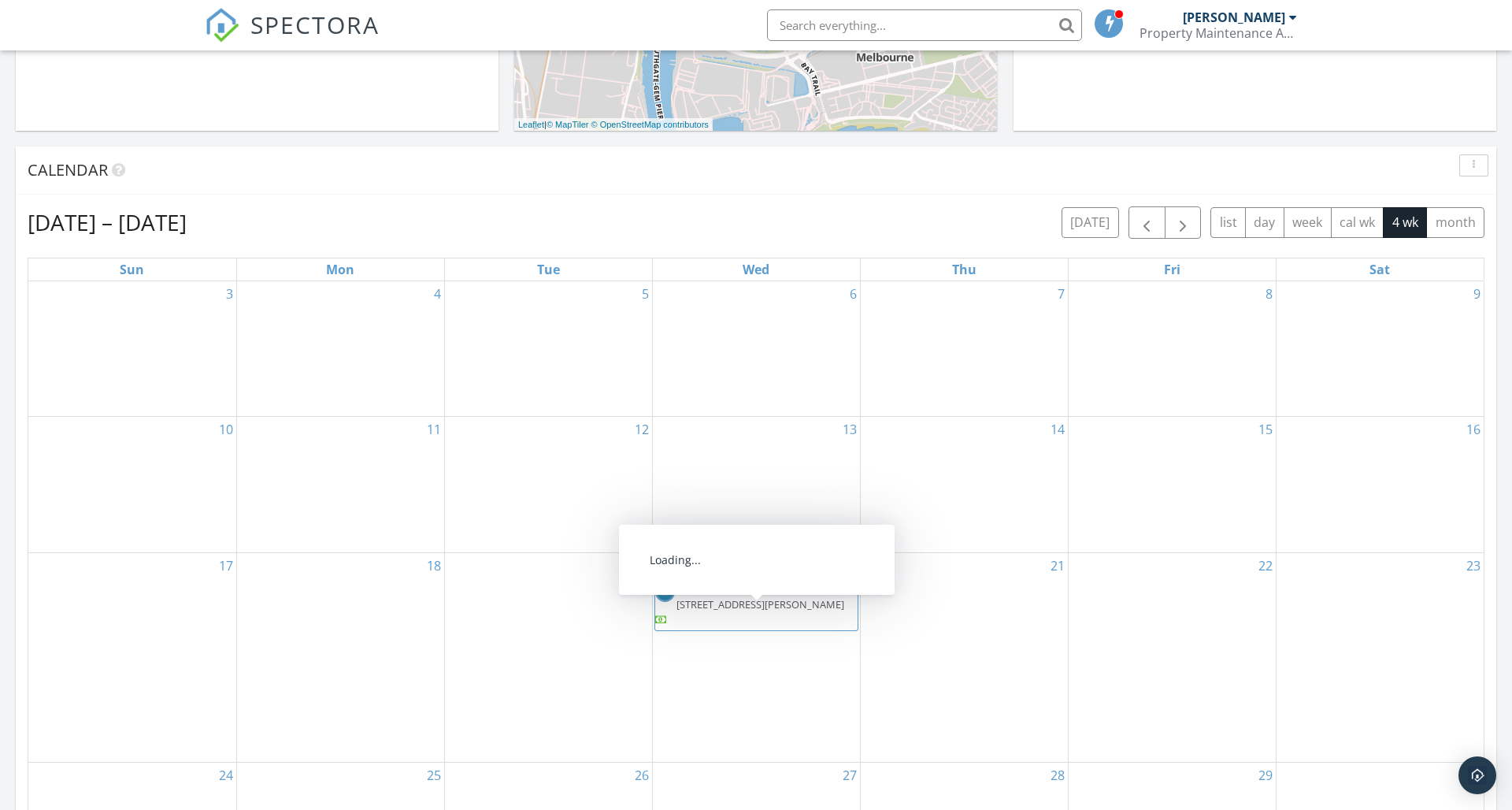
click at [770, 611] on span "Crn 178-182 Sydney Road and 3-11 Edward Street 3 and 11, Brunswick 3056" at bounding box center [763, 596] width 175 height 29
